Goal: Find specific page/section: Find specific page/section

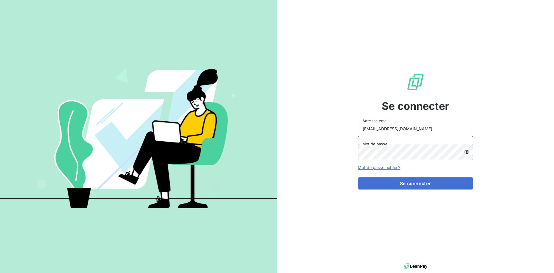
click at [424, 128] on input "[EMAIL_ADDRESS][DOMAIN_NAME]" at bounding box center [415, 129] width 115 height 16
type input "[EMAIL_ADDRESS][DOMAIN_NAME]"
click at [411, 181] on button "Se connecter" at bounding box center [415, 183] width 115 height 12
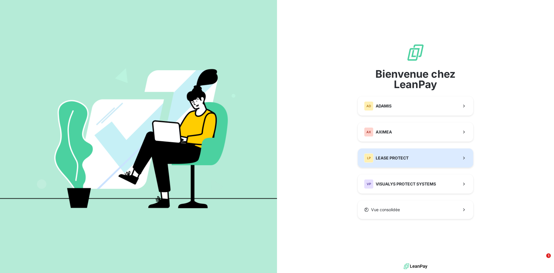
click at [413, 157] on button "LP LEASE PROTECT" at bounding box center [415, 157] width 115 height 19
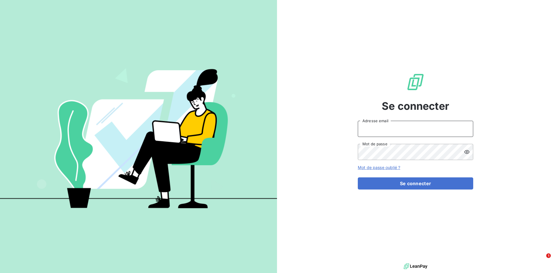
type input "[EMAIL_ADDRESS][DOMAIN_NAME]"
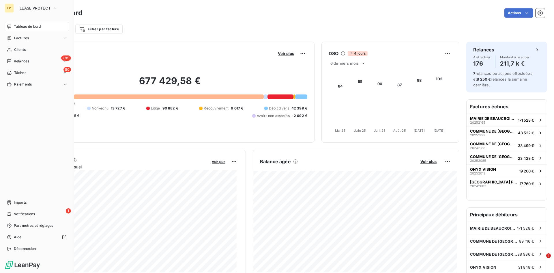
click at [10, 7] on div "LP" at bounding box center [9, 7] width 9 height 9
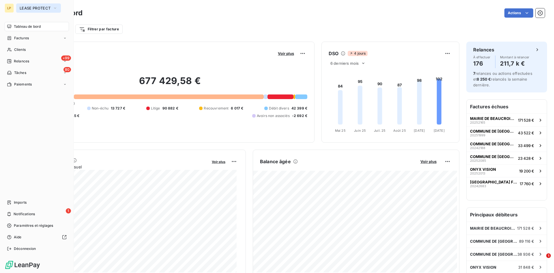
click at [33, 9] on span "LEASE PROTECT" at bounding box center [35, 8] width 31 height 5
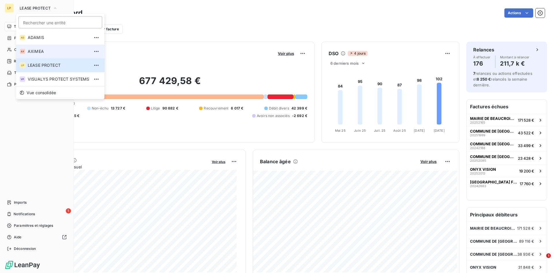
click at [48, 52] on span "AXIMEA" at bounding box center [59, 51] width 62 height 6
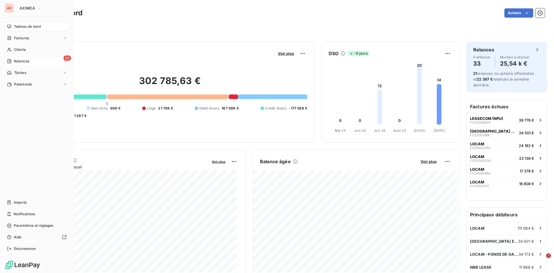
click at [28, 62] on span "Relances" at bounding box center [21, 61] width 15 height 5
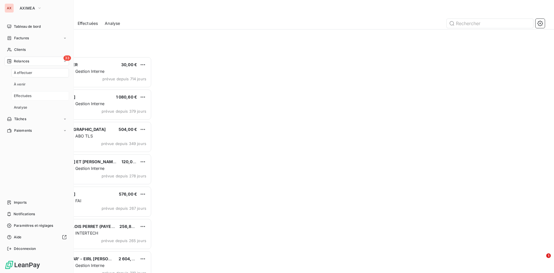
scroll to position [212, 120]
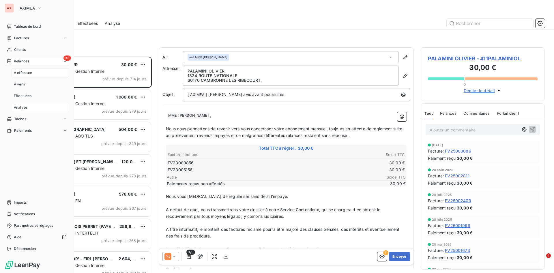
click at [27, 104] on div "Analyse" at bounding box center [40, 107] width 57 height 9
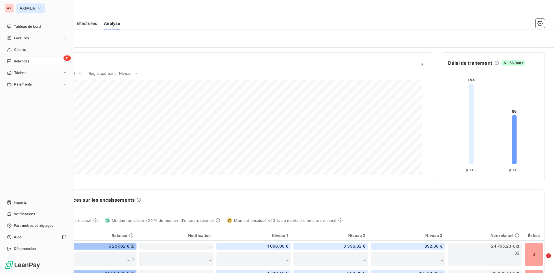
click at [29, 12] on button "AXIMEA" at bounding box center [30, 7] width 29 height 9
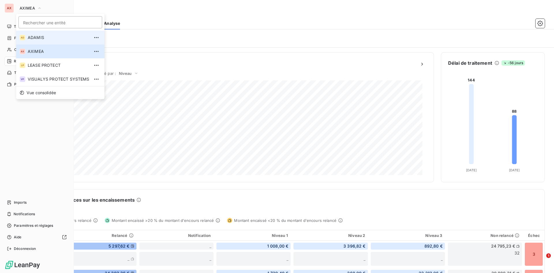
click at [39, 36] on span "ADAMIS" at bounding box center [59, 38] width 62 height 6
